Goal: Find specific fact: Find contact information

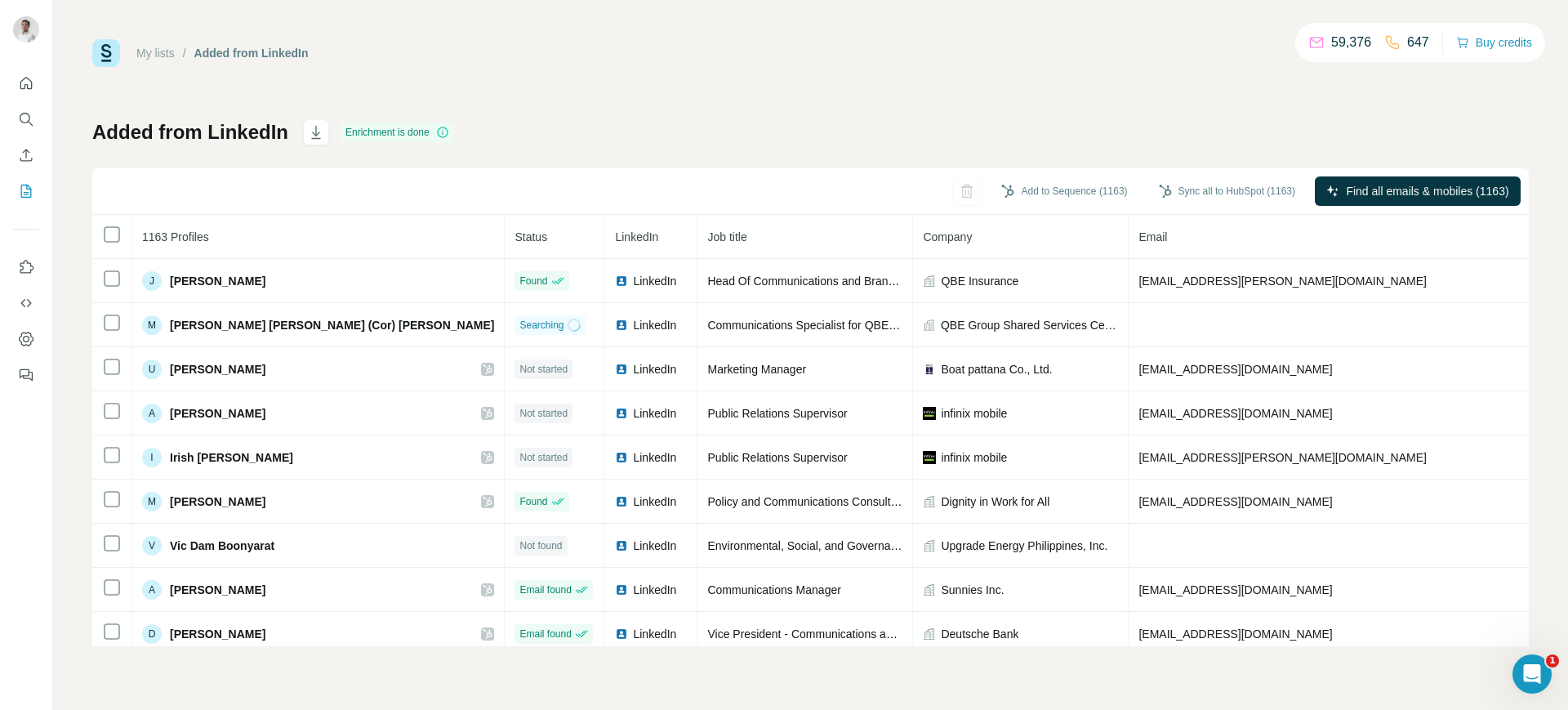
scroll to position [1, 0]
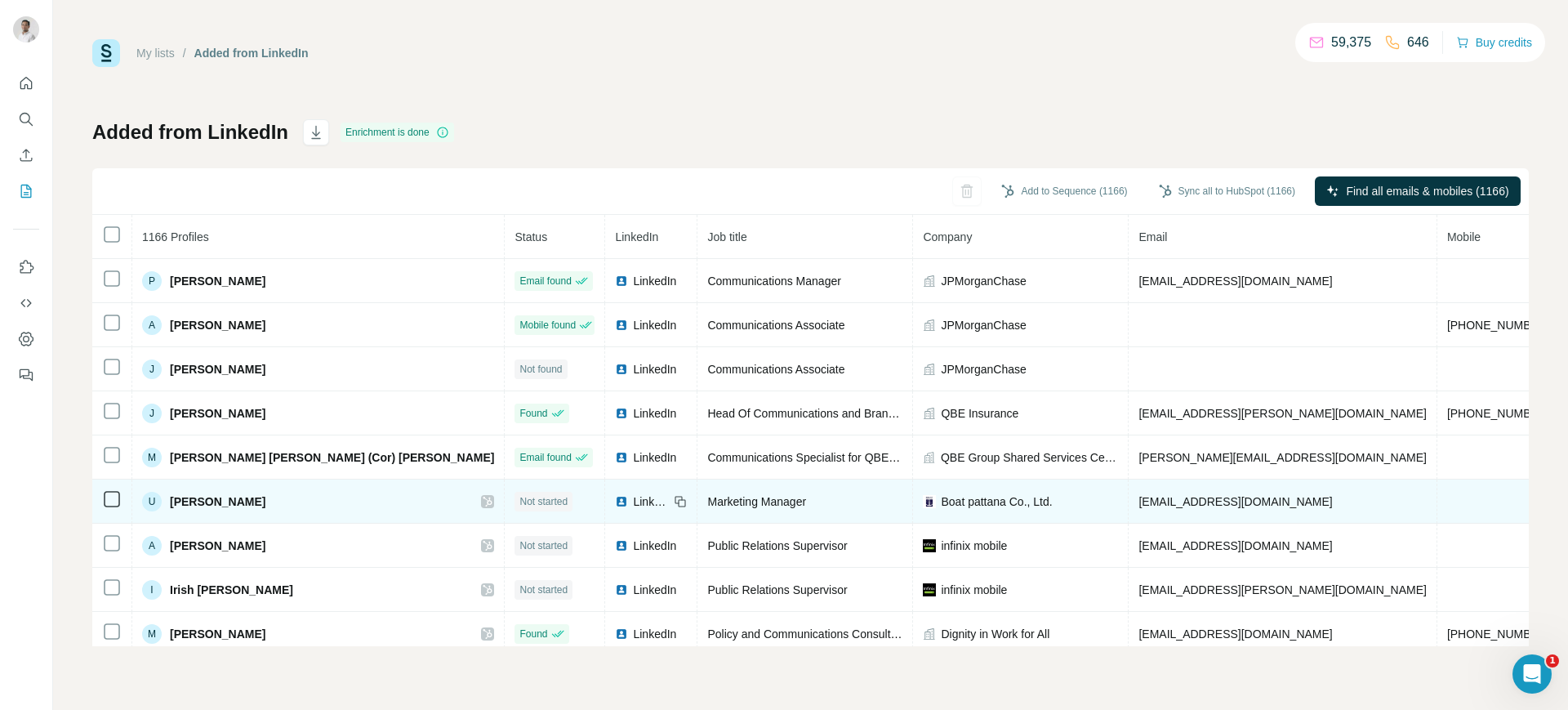
click at [1139, 499] on span "[EMAIL_ADDRESS][DOMAIN_NAME]" at bounding box center [1236, 501] width 194 height 13
copy span "[EMAIL_ADDRESS][DOMAIN_NAME]"
